Goal: Information Seeking & Learning: Learn about a topic

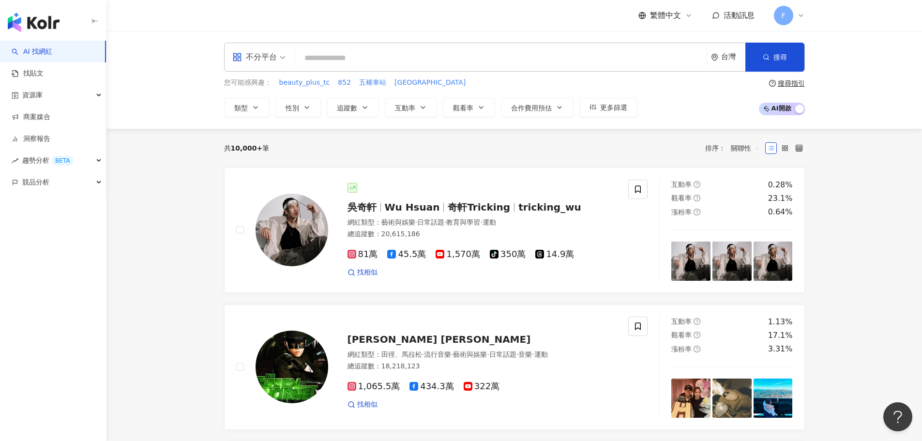
click at [323, 56] on input "search" at bounding box center [501, 58] width 404 height 18
click at [575, 60] on input "search" at bounding box center [501, 58] width 404 height 18
paste input "***"
type input "***"
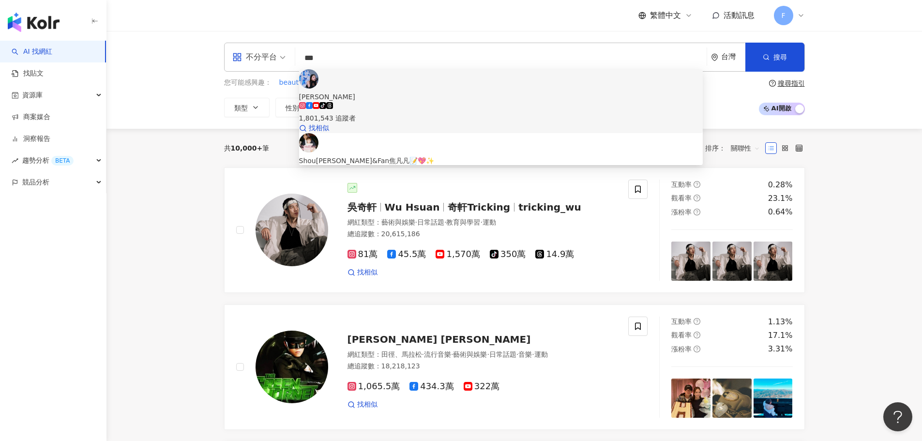
click at [460, 102] on div "tiktok-icon 1,801,543 追蹤者" at bounding box center [501, 112] width 404 height 21
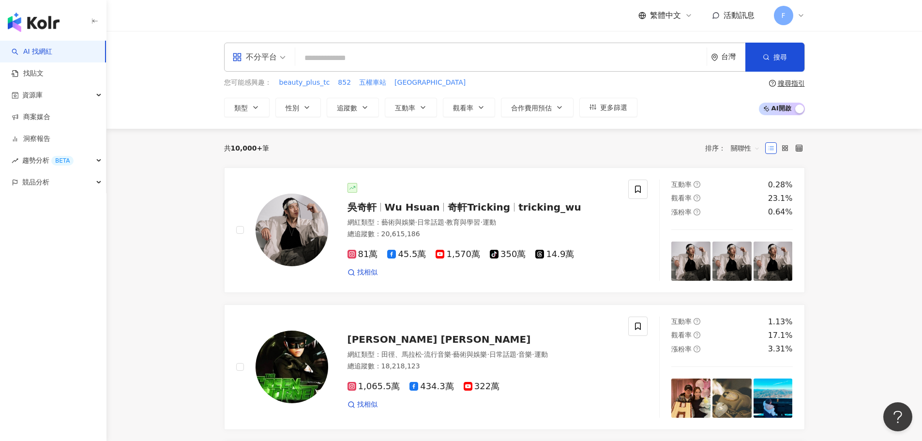
click at [406, 57] on input "search" at bounding box center [501, 58] width 404 height 18
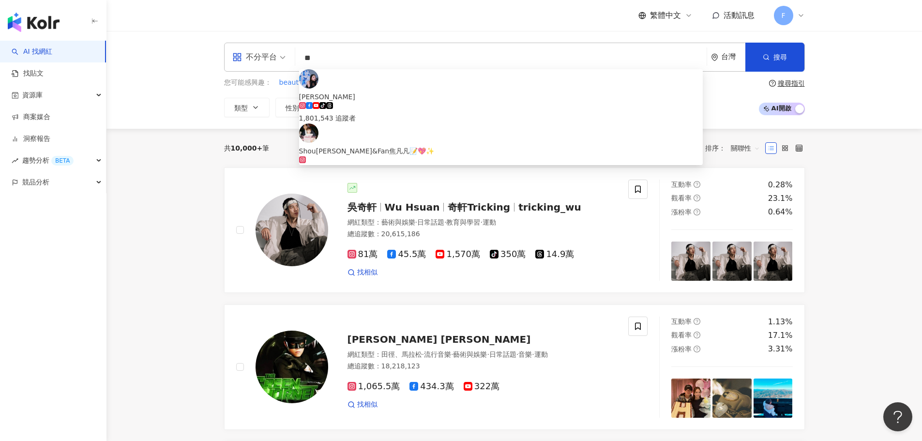
type input "**"
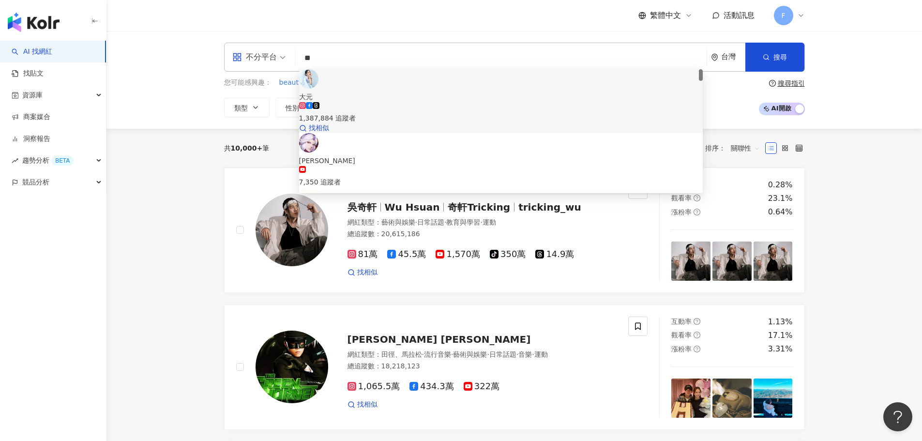
click at [428, 102] on div "1,387,884 追蹤者" at bounding box center [501, 112] width 404 height 21
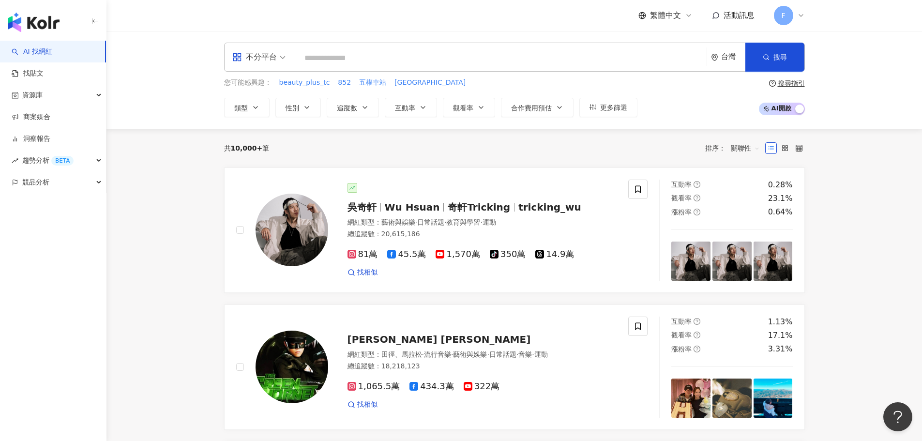
click at [434, 57] on input "search" at bounding box center [501, 58] width 404 height 18
drag, startPoint x: 318, startPoint y: 57, endPoint x: 283, endPoint y: 58, distance: 34.8
click at [283, 58] on div "不分平台 小薰 ** 台灣 搜尋 83d5db34-e871-4345-aab7-8d3bf802359c 大元 1,387,884 追蹤者 陳大元 7,35…" at bounding box center [514, 57] width 581 height 29
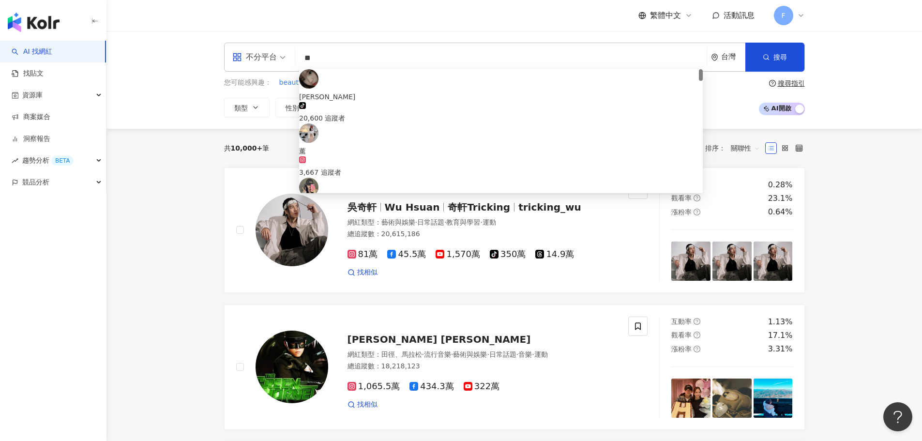
paste input "*******"
type input "*********"
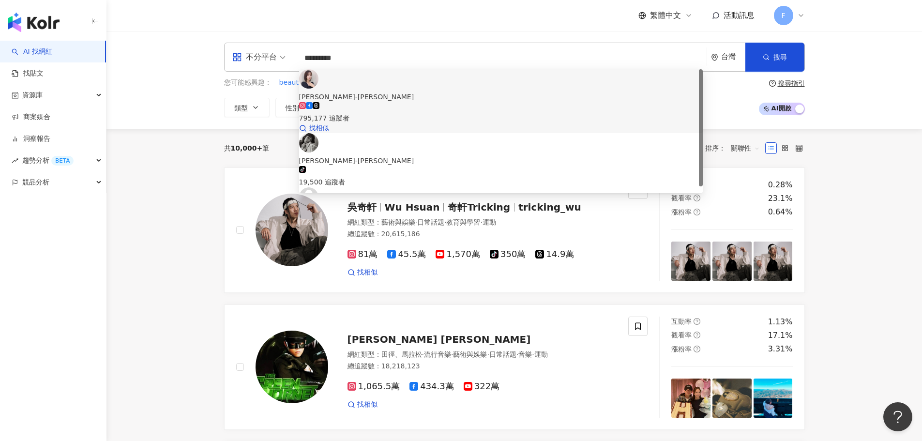
click at [580, 102] on div "795,177 追蹤者" at bounding box center [501, 112] width 404 height 21
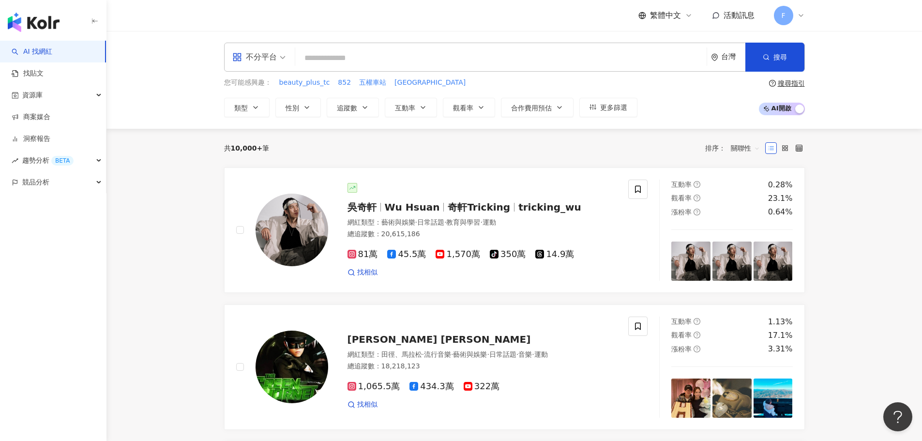
click at [797, 23] on div "F" at bounding box center [789, 15] width 31 height 19
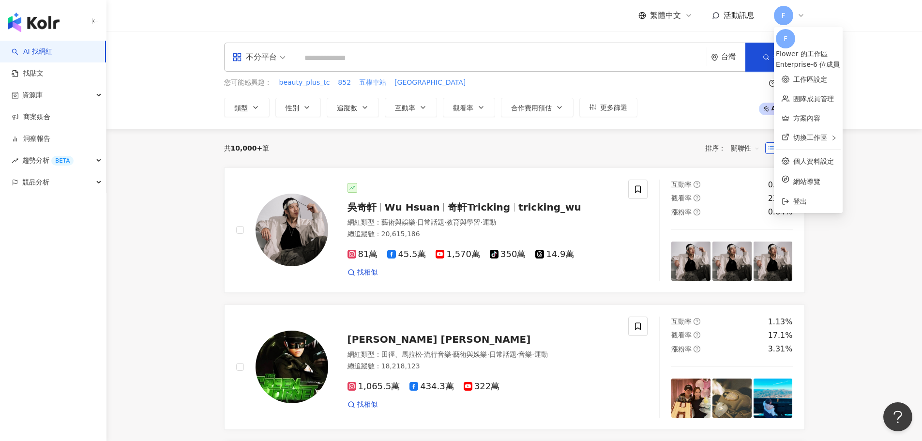
click at [839, 59] on div "Enterprise - 6 位成員" at bounding box center [808, 64] width 65 height 11
click at [820, 114] on link "方案內容" at bounding box center [806, 118] width 27 height 8
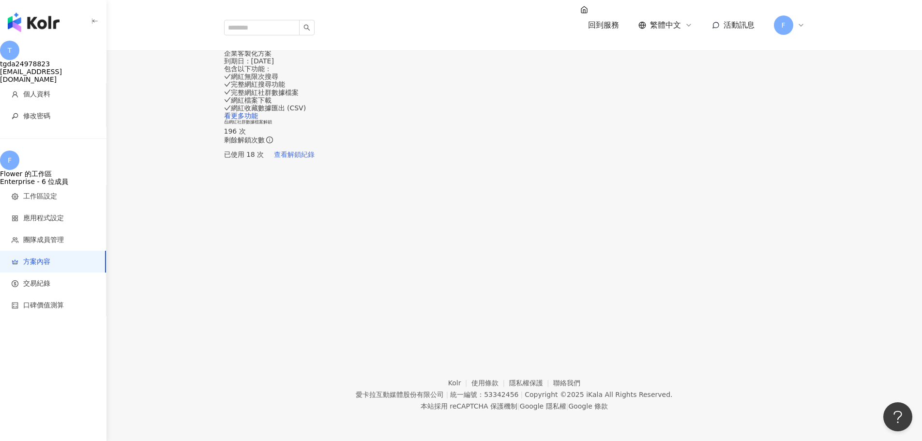
click at [314, 158] on span "查看解鎖紀錄" at bounding box center [294, 154] width 41 height 8
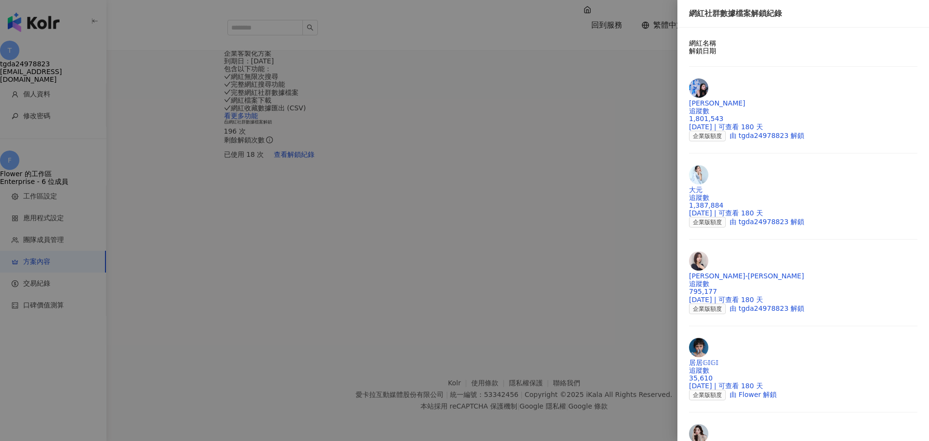
click at [568, 272] on div at bounding box center [464, 220] width 929 height 441
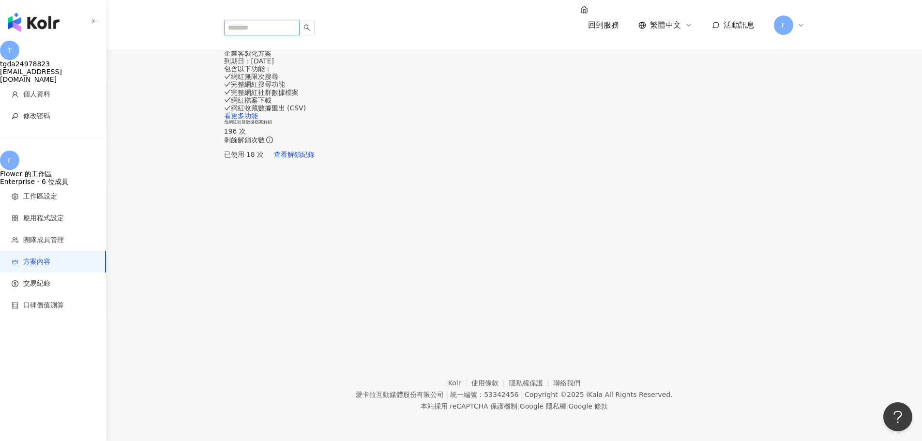
click at [284, 20] on input "search" at bounding box center [261, 27] width 75 height 15
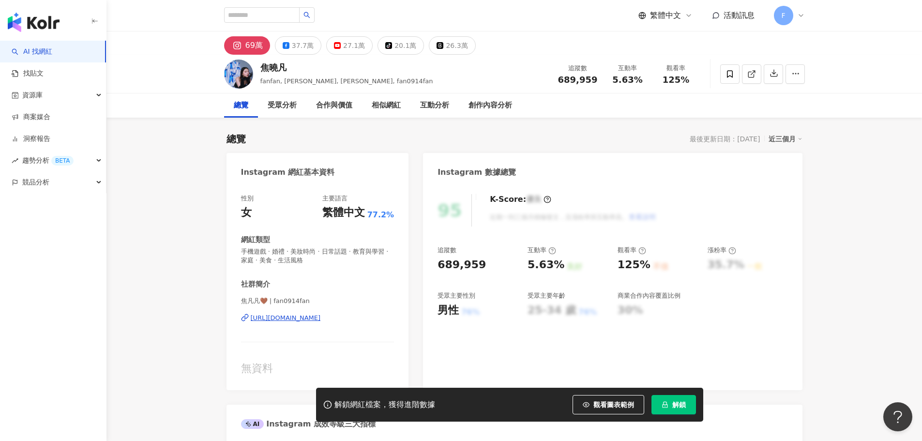
click at [673, 405] on span "解鎖" at bounding box center [679, 405] width 14 height 8
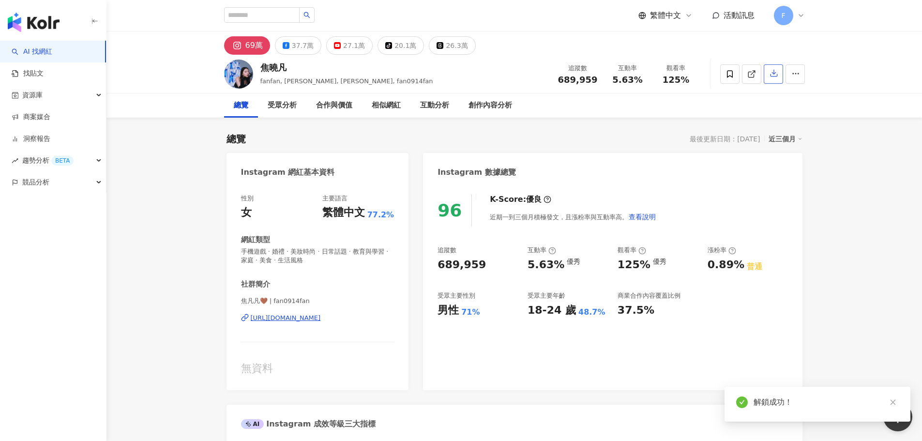
click at [774, 76] on icon "button" at bounding box center [773, 73] width 9 height 9
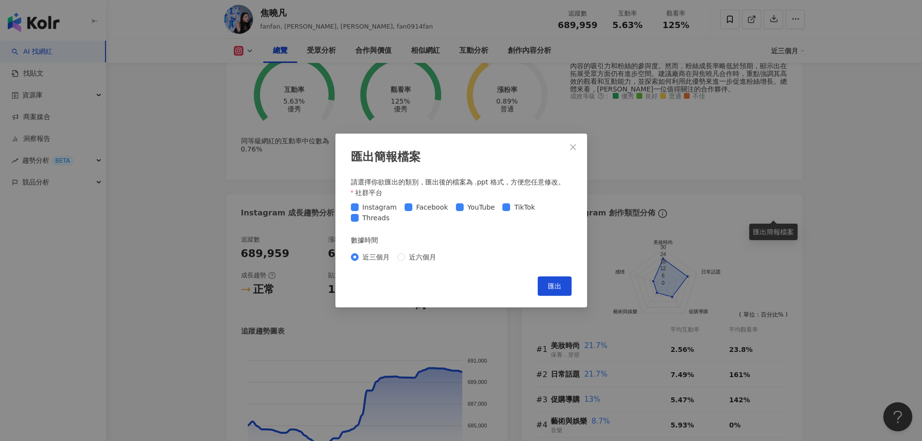
scroll to position [581, 0]
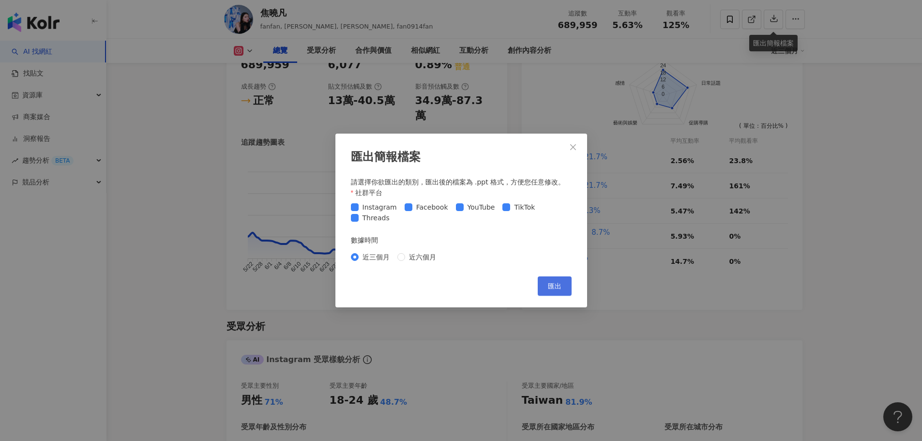
click at [559, 287] on span "匯出" at bounding box center [555, 286] width 14 height 8
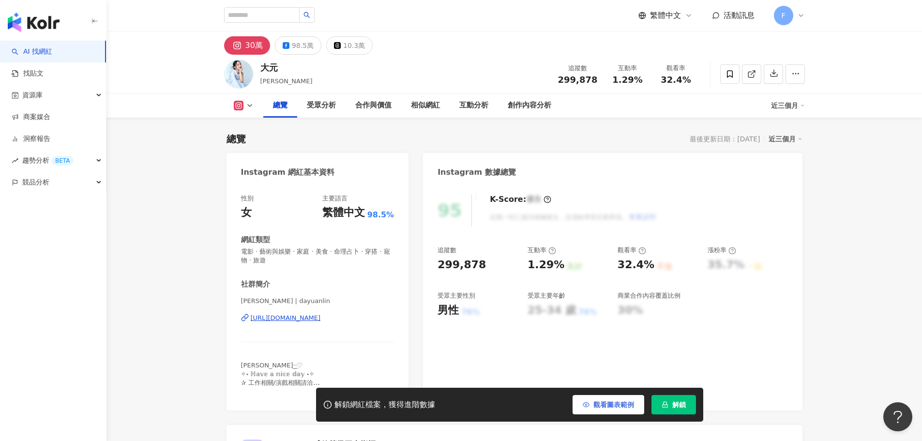
scroll to position [97, 0]
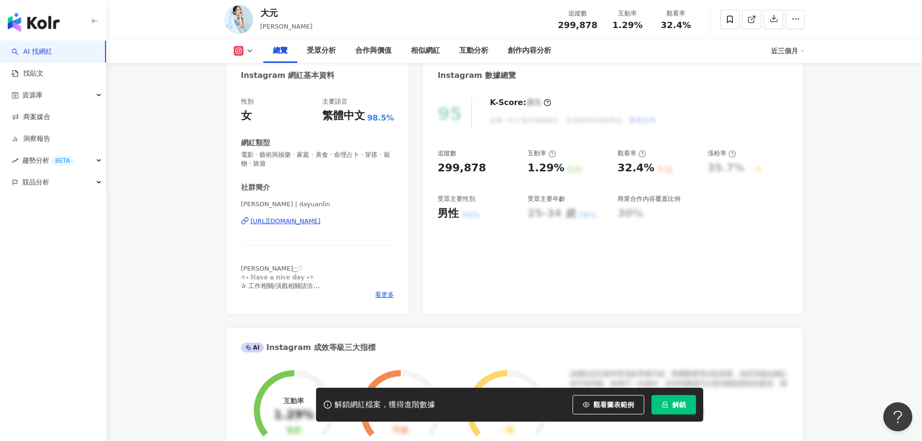
click at [679, 408] on span "解鎖" at bounding box center [679, 405] width 14 height 8
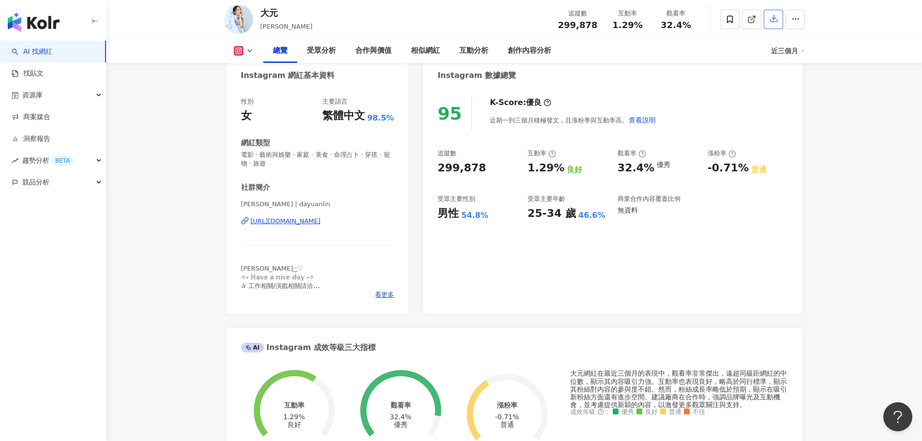
click at [772, 19] on icon "button" at bounding box center [773, 18] width 9 height 9
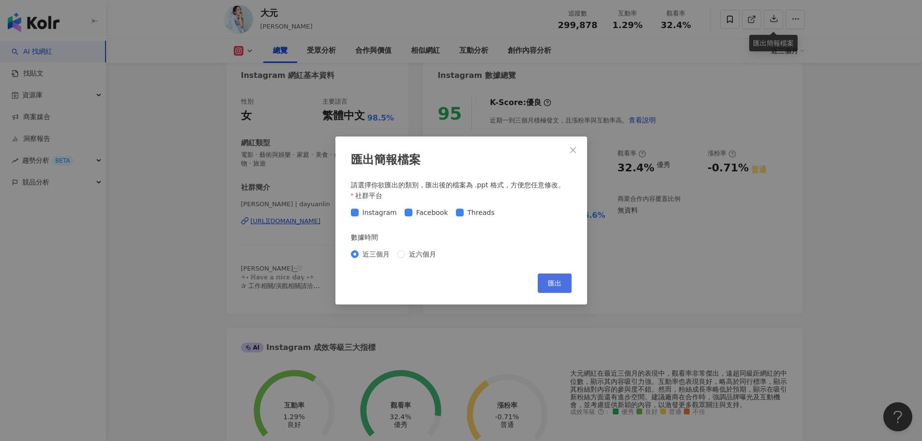
click at [563, 284] on button "匯出" at bounding box center [555, 282] width 34 height 19
click at [574, 151] on icon "close" at bounding box center [573, 150] width 8 height 8
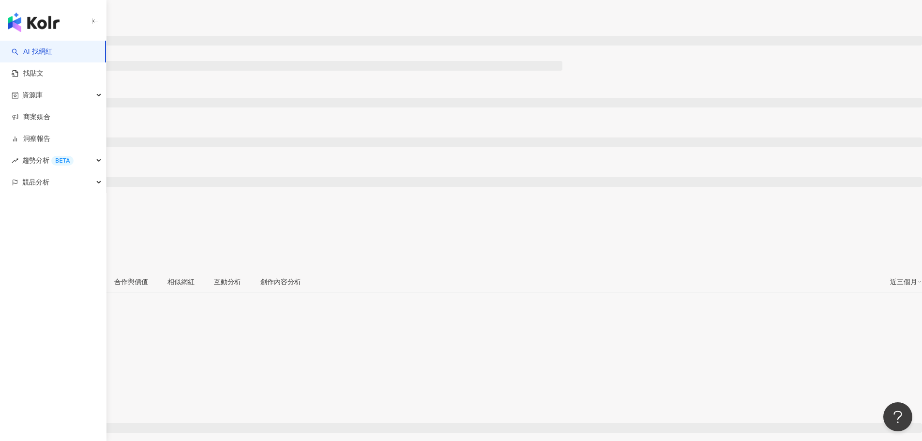
scroll to position [59, 0]
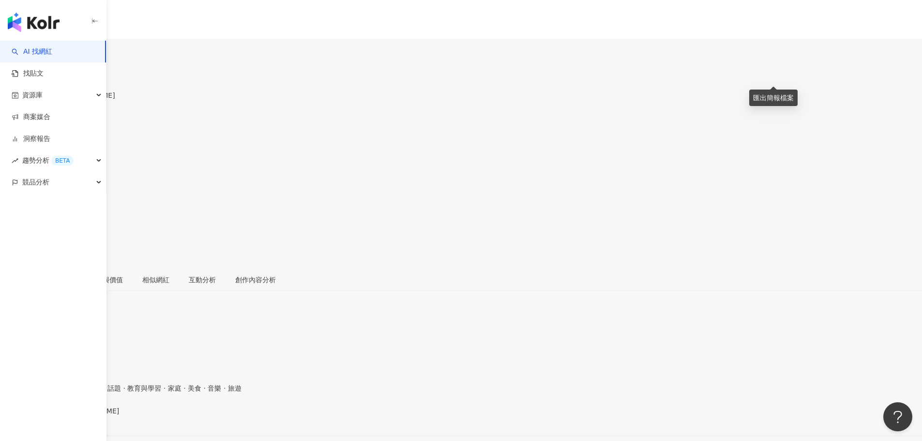
click at [14, 236] on icon "button" at bounding box center [10, 239] width 7 height 7
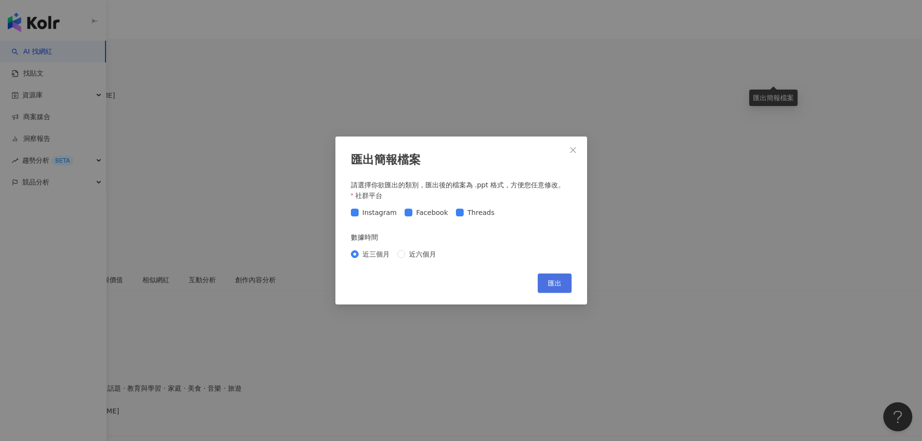
click at [560, 286] on span "匯出" at bounding box center [555, 283] width 14 height 8
click at [571, 151] on icon "close" at bounding box center [573, 150] width 6 height 6
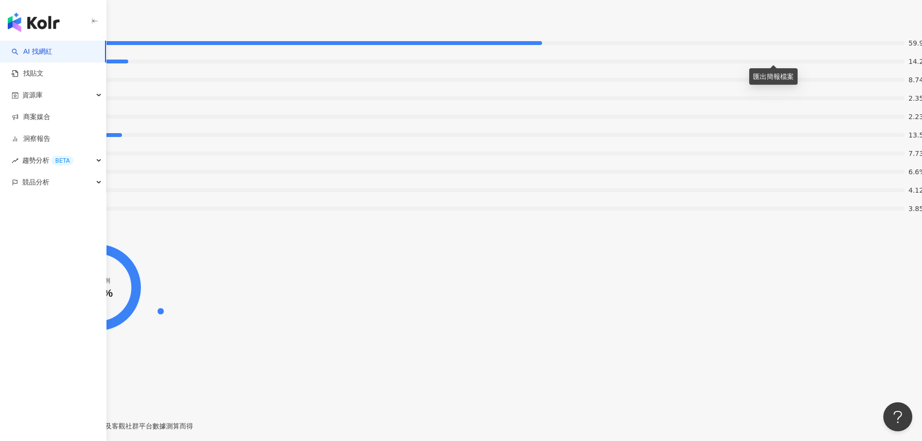
scroll to position [2080, 0]
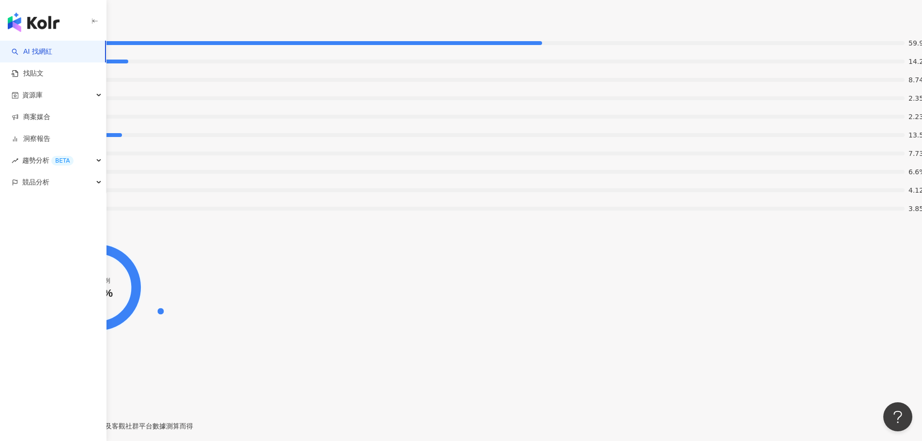
scroll to position [1500, 0]
